Goal: Information Seeking & Learning: Learn about a topic

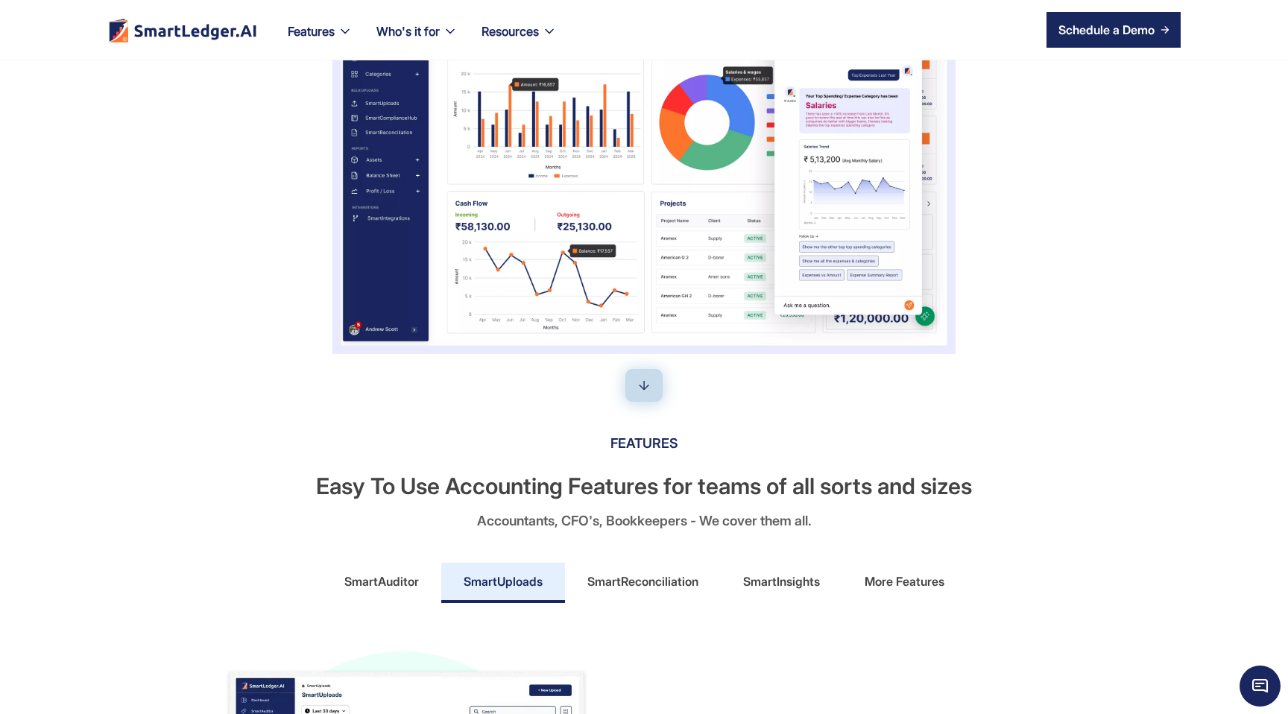
scroll to position [506, 0]
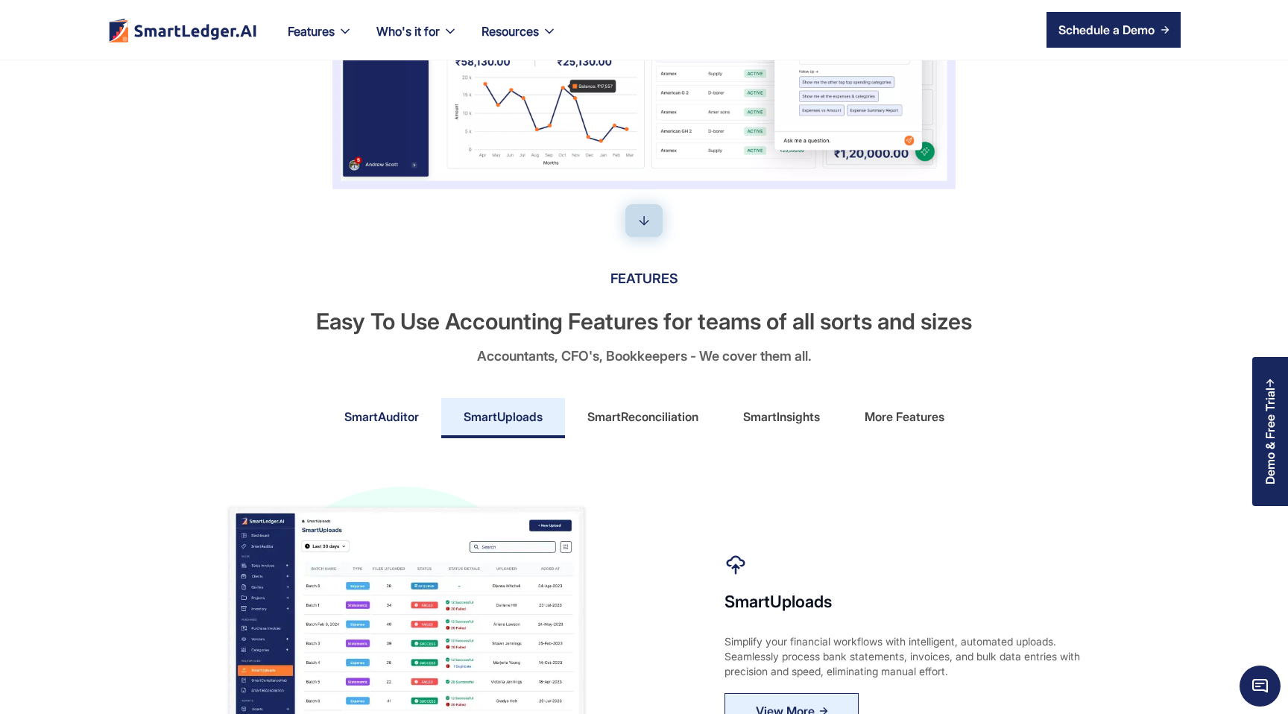
click at [335, 403] on link "SmartAuditor" at bounding box center [381, 418] width 119 height 40
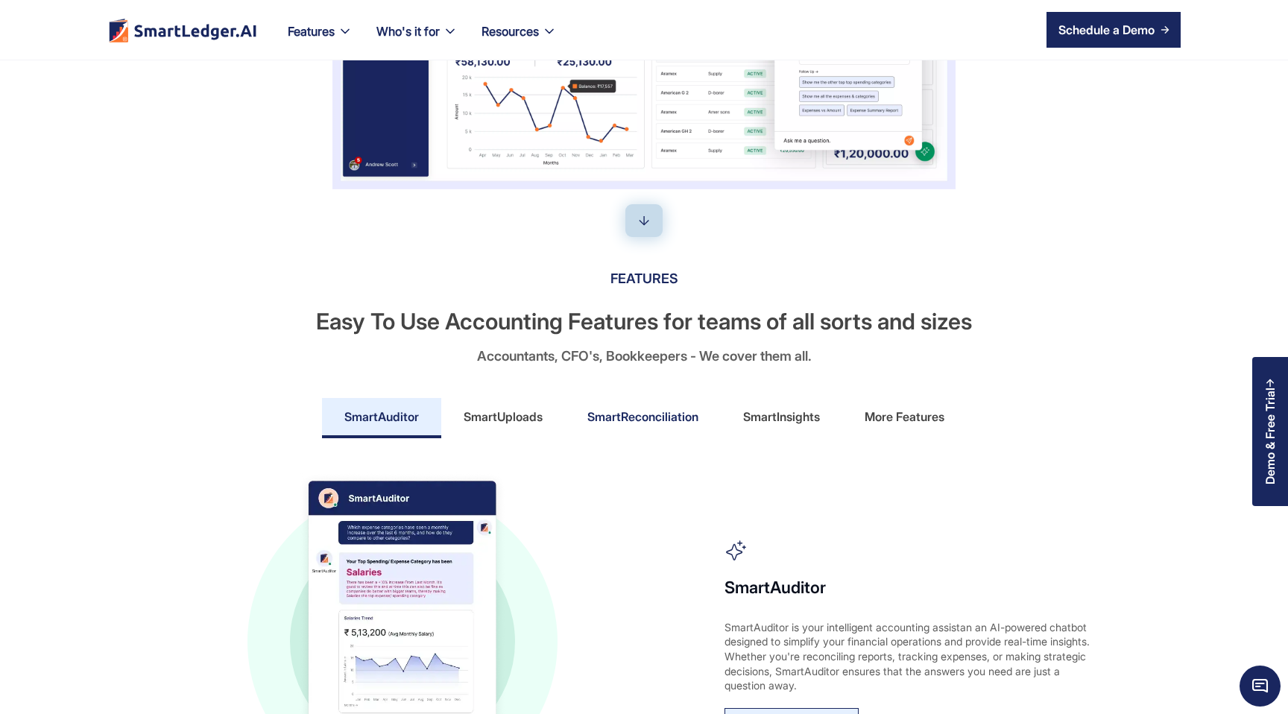
click at [575, 417] on link "SmartReconciliation" at bounding box center [643, 418] width 156 height 40
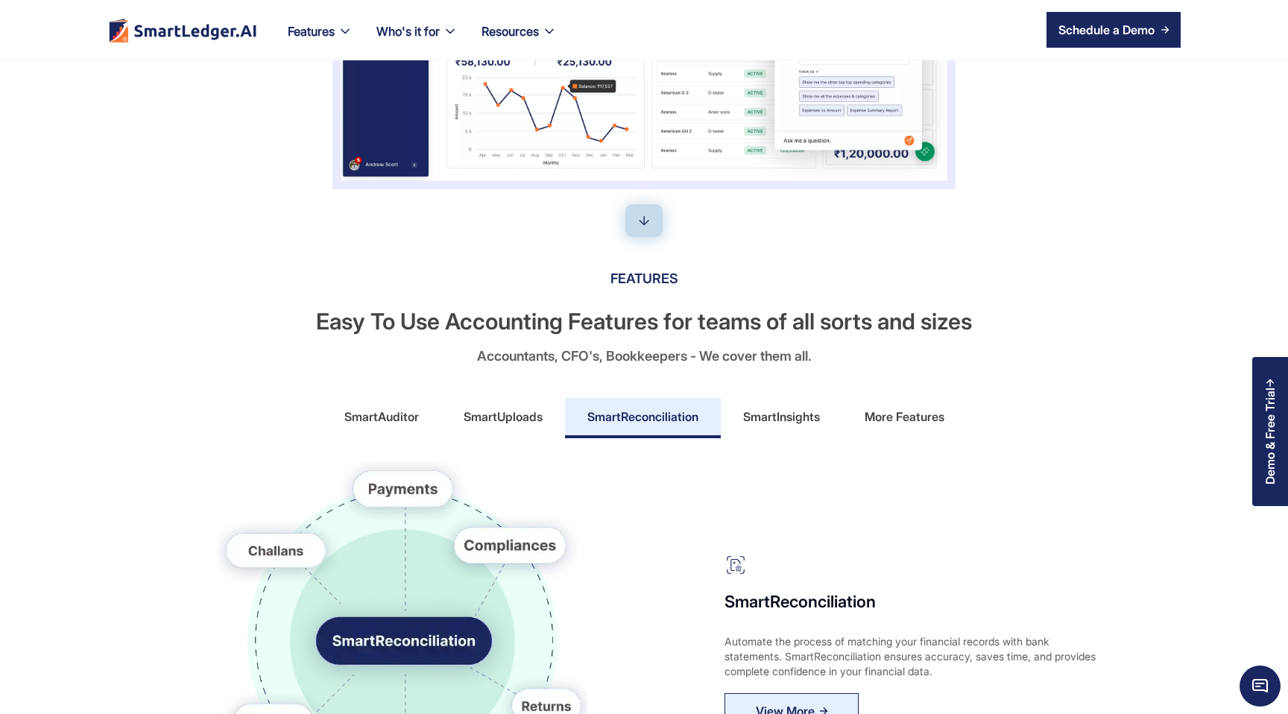
click at [795, 418] on div "SmartInsights" at bounding box center [781, 417] width 77 height 24
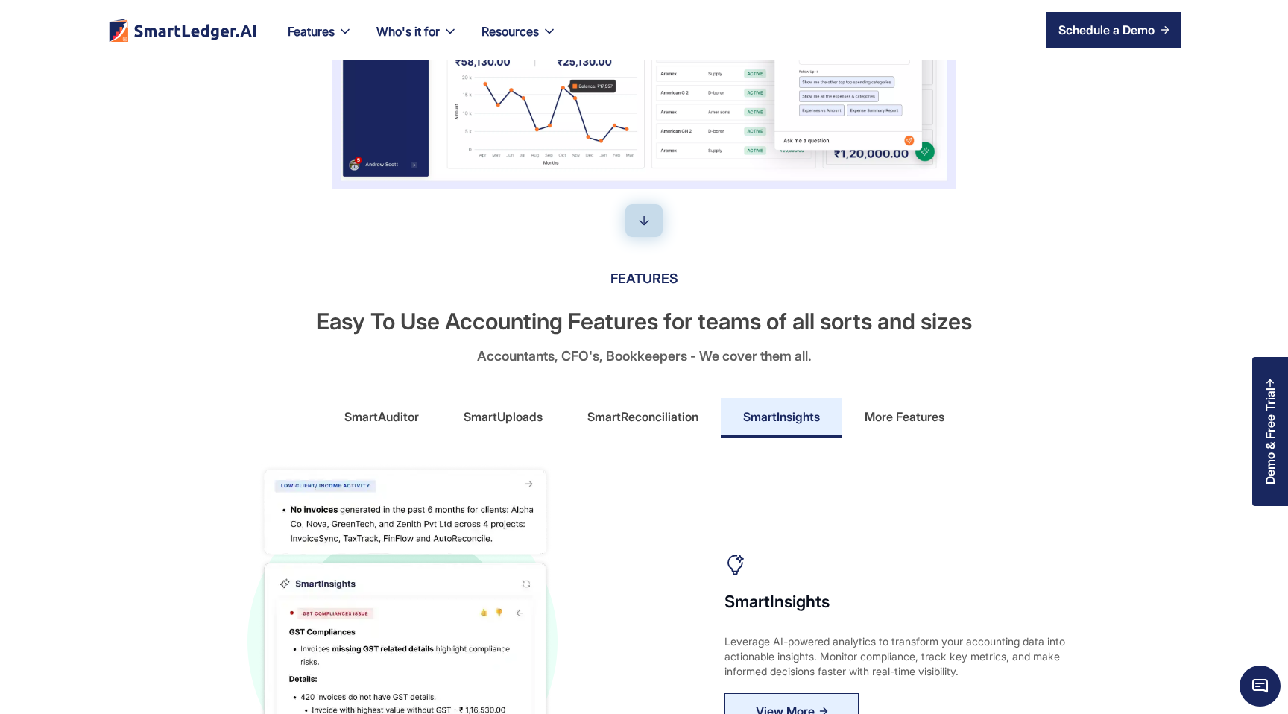
click at [874, 409] on div "More Features" at bounding box center [905, 417] width 80 height 24
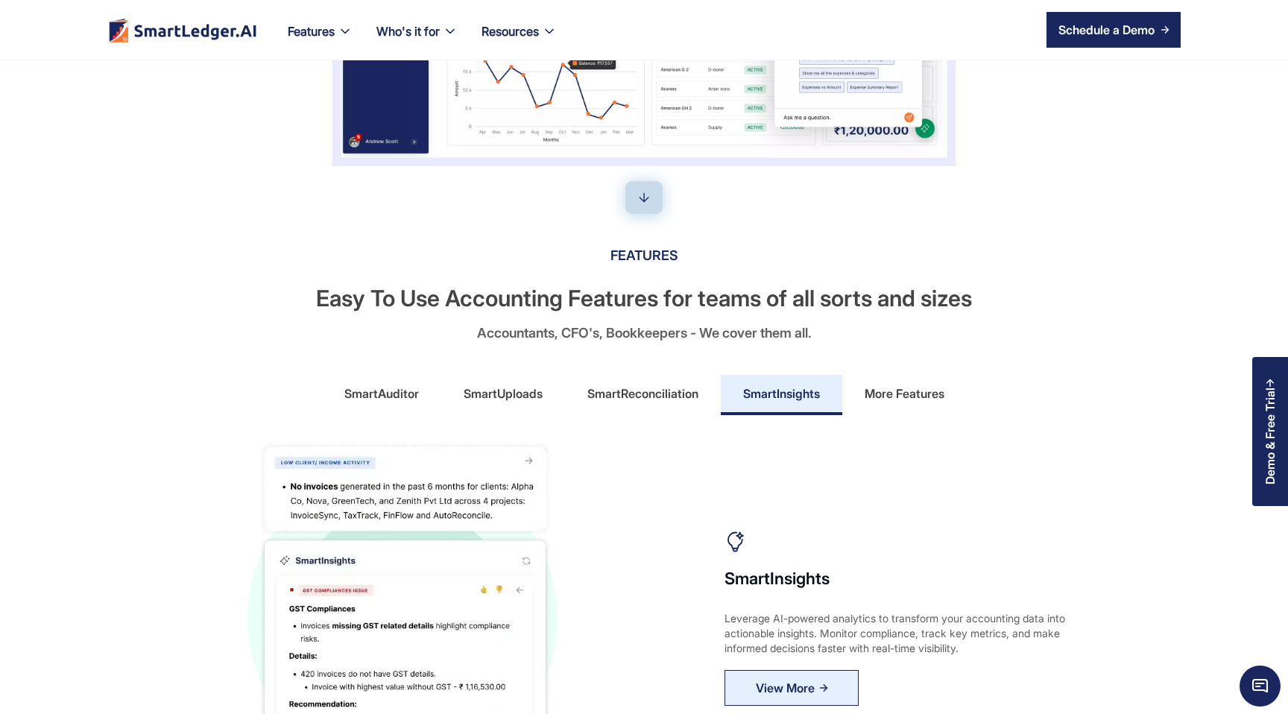
scroll to position [387, 0]
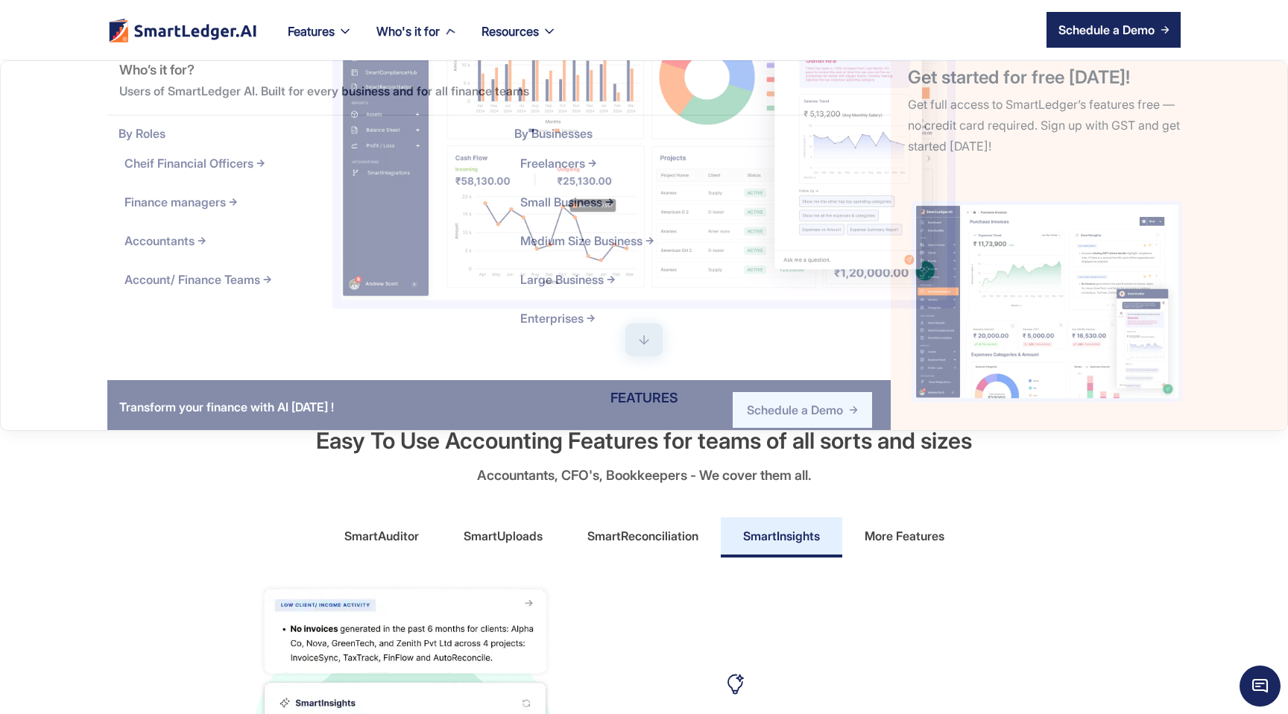
click at [357, 1] on div "Features Our Features SmartLedger AI For Enhanced Financial Management SmartAud…" at bounding box center [320, 30] width 89 height 60
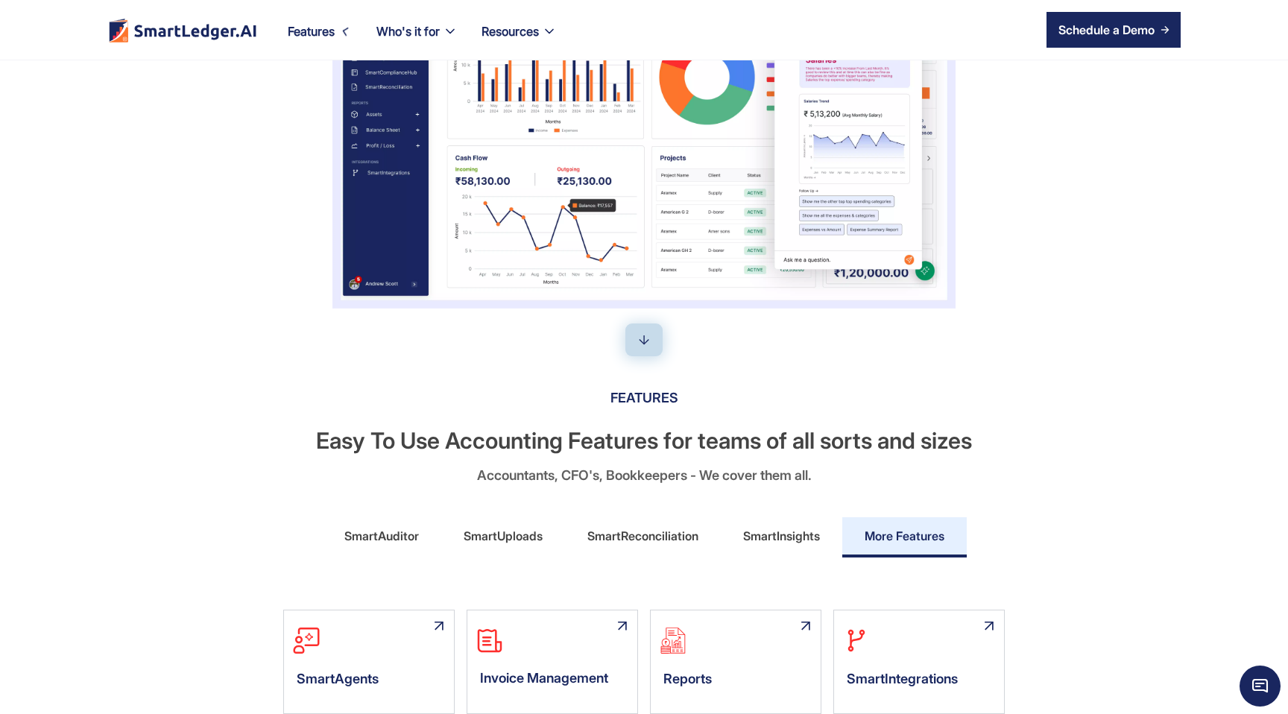
click at [387, 19] on div "Who's it for Who’s it for? Users of SmartLedger AI. Built for every business an…" at bounding box center [417, 30] width 105 height 60
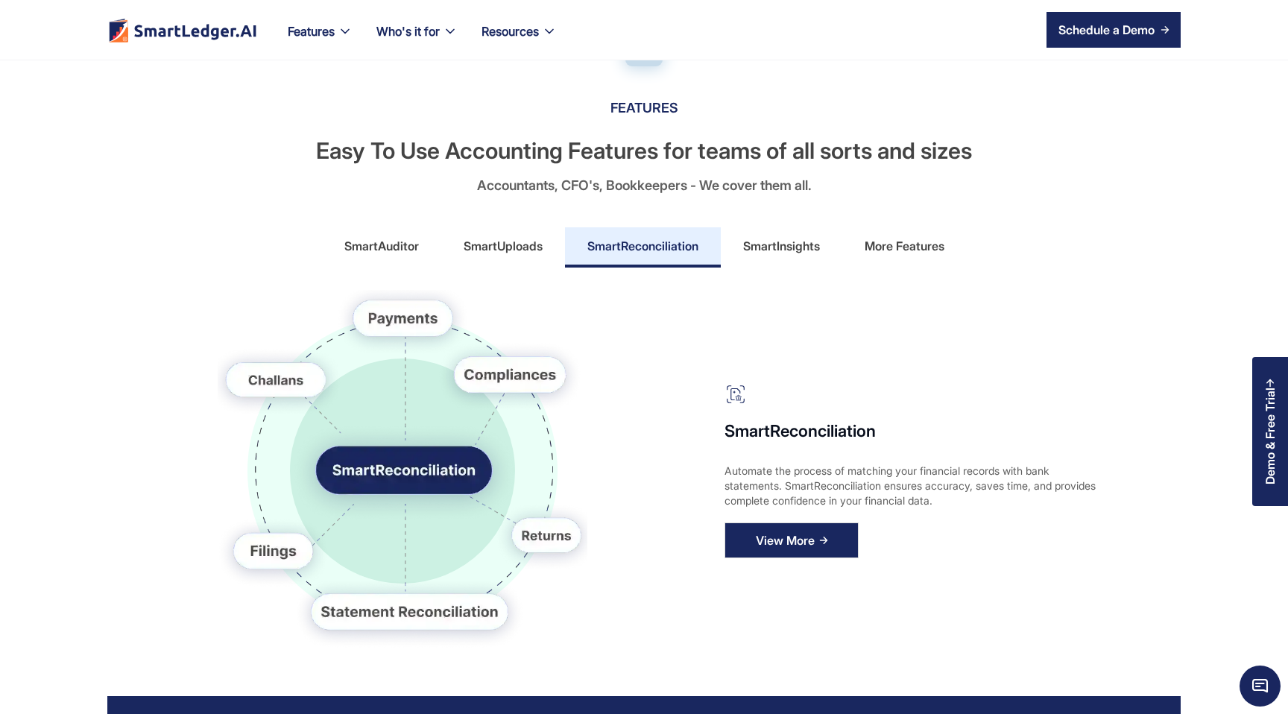
scroll to position [0, 0]
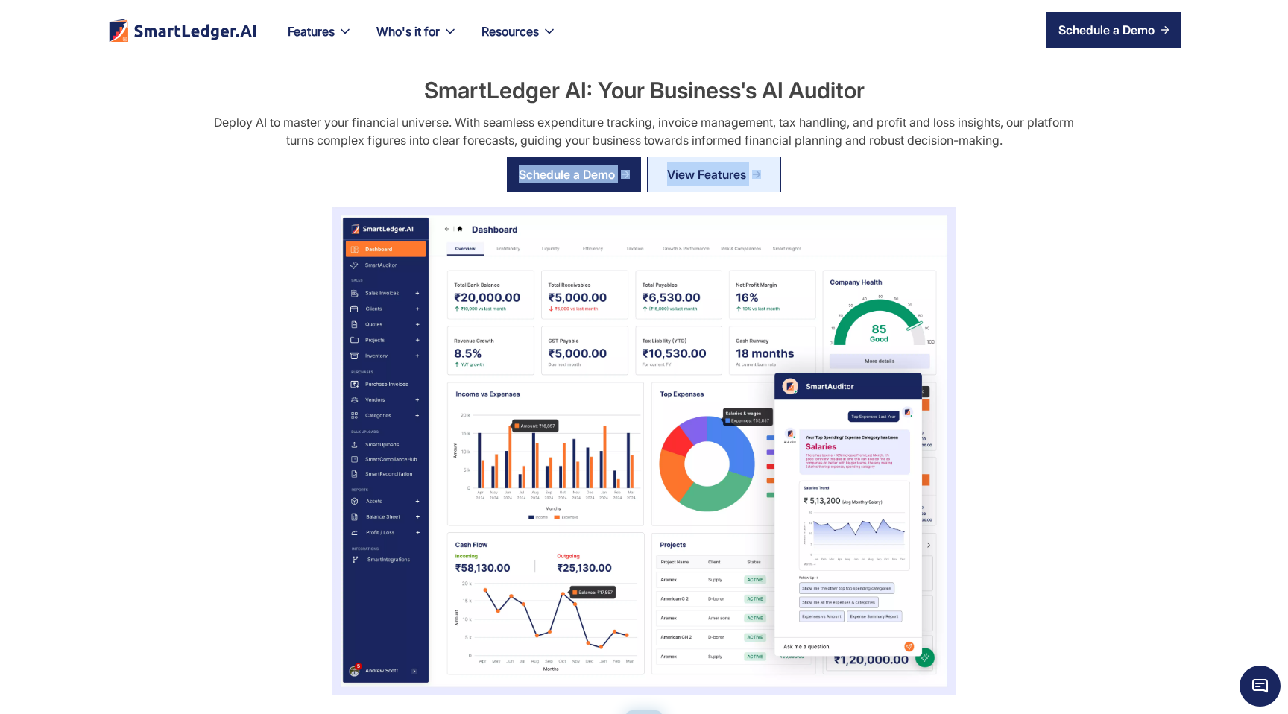
drag, startPoint x: 171, startPoint y: 295, endPoint x: 189, endPoint y: 393, distance: 99.4
click at [189, 393] on div "SmartLedger AI: Your Business's AI Auditor Deploy AI to master your financial u…" at bounding box center [644, 385] width 1074 height 621
click at [494, 82] on h2 "SmartLedger AI: Your Business's AI Auditor" at bounding box center [644, 90] width 441 height 31
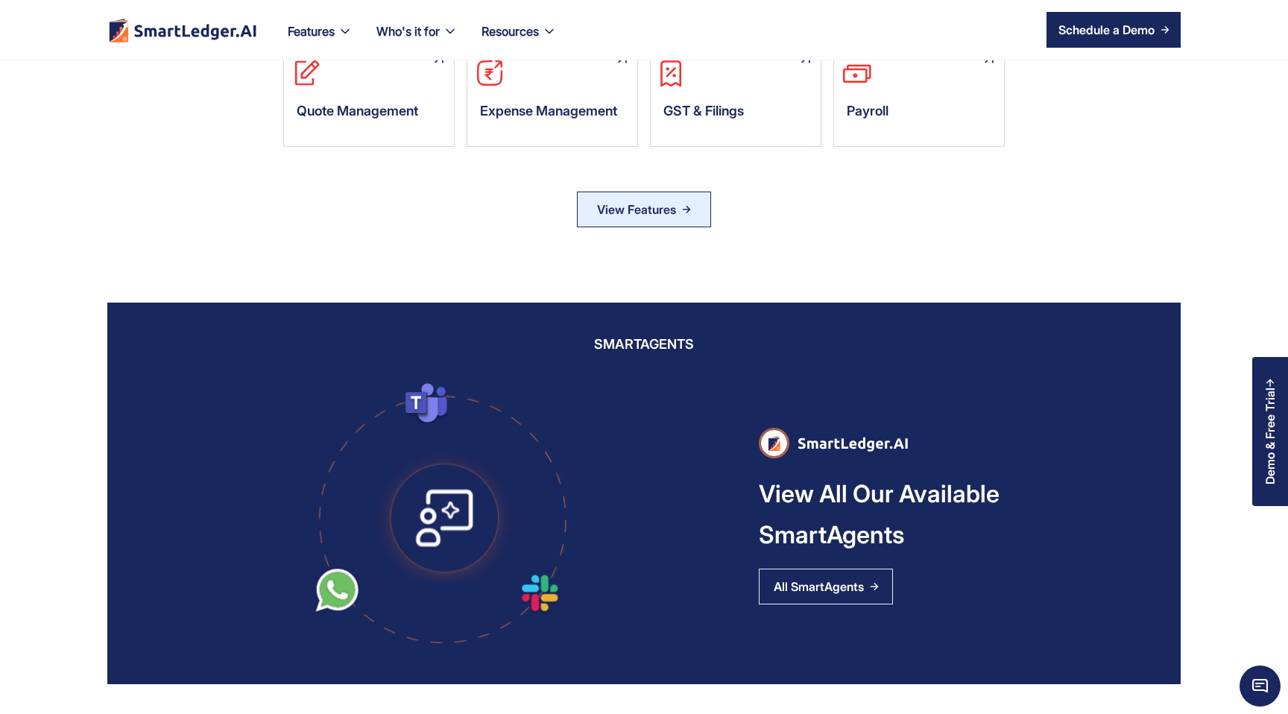
scroll to position [1071, 0]
